Goal: Find specific fact: Find specific fact

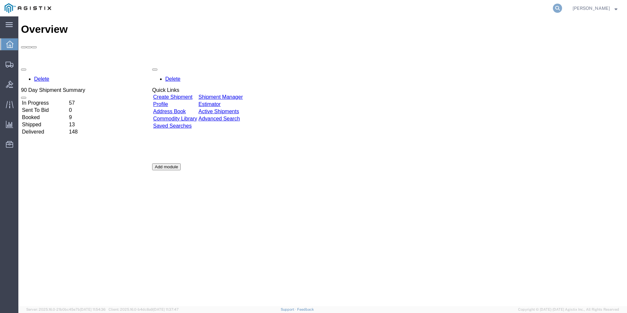
click at [556, 5] on icon at bounding box center [557, 8] width 9 height 9
click at [557, 10] on icon at bounding box center [557, 8] width 9 height 9
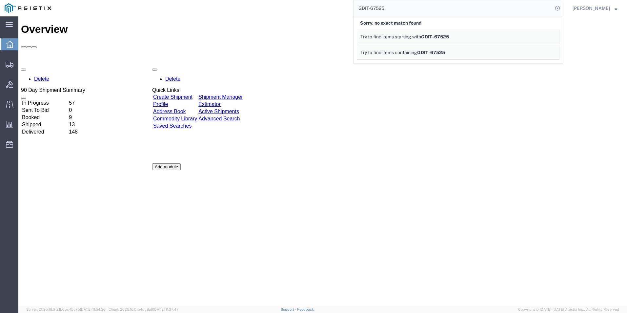
click at [392, 7] on input "GDIT-67525" at bounding box center [452, 8] width 199 height 16
click at [370, 8] on input "GDIT-67525" at bounding box center [452, 8] width 199 height 16
click at [375, 8] on input "67525" at bounding box center [452, 8] width 199 height 16
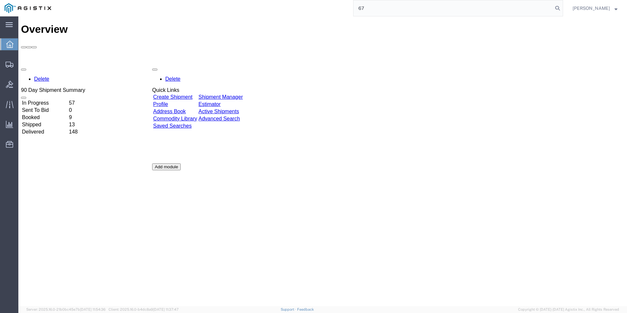
type input "6"
click at [558, 8] on icon at bounding box center [557, 8] width 9 height 9
click at [354, 7] on input "67525" at bounding box center [452, 8] width 199 height 16
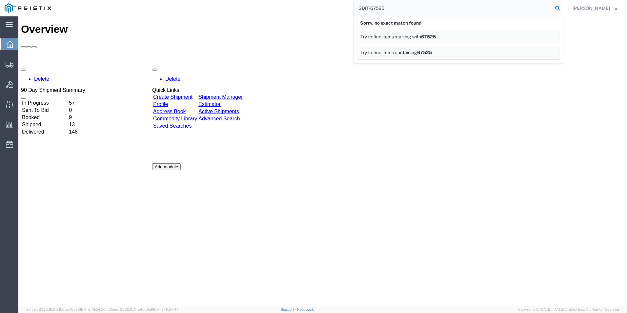
type input "GDIT-67525"
click at [557, 7] on icon at bounding box center [557, 8] width 9 height 9
